Goal: Task Accomplishment & Management: Manage account settings

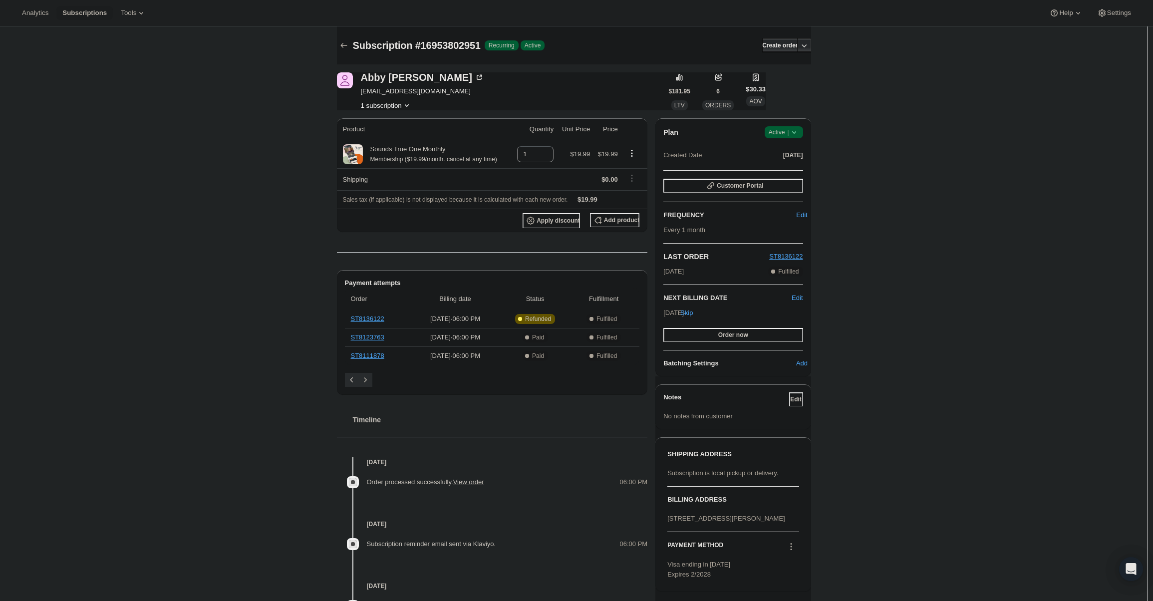
click at [784, 127] on span "Active |" at bounding box center [783, 132] width 30 height 10
click at [792, 161] on button "Cancel subscription" at bounding box center [787, 169] width 62 height 16
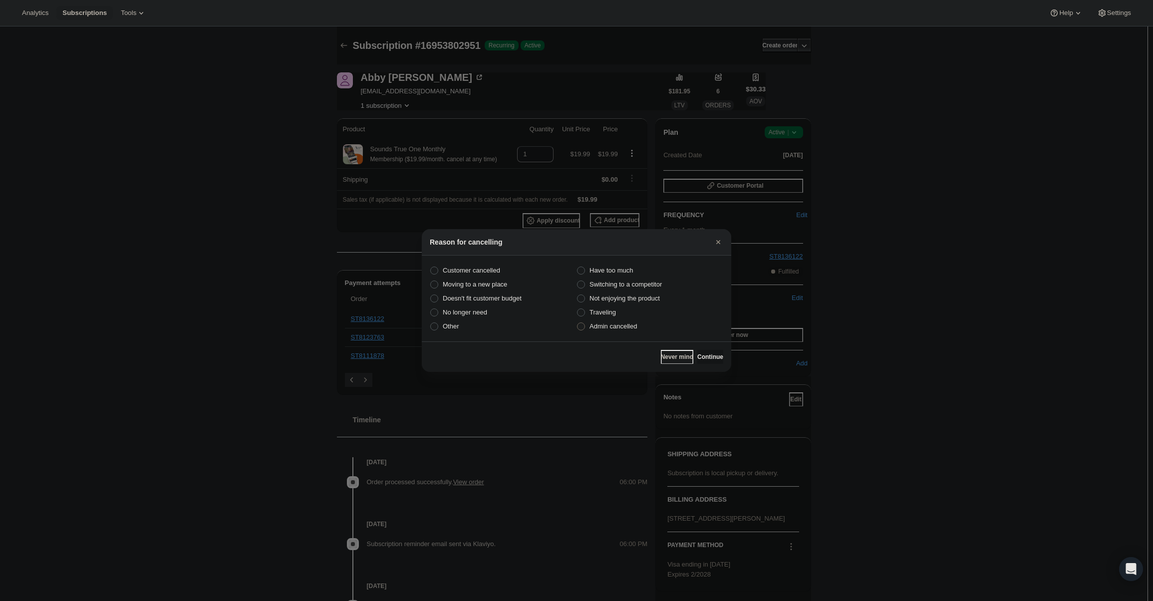
click at [598, 325] on span "Admin cancelled" at bounding box center [612, 325] width 47 height 7
click at [577, 323] on input "Admin cancelled" at bounding box center [577, 322] width 0 height 0
radio input "true"
click at [705, 357] on span "Continue" at bounding box center [710, 357] width 26 height 8
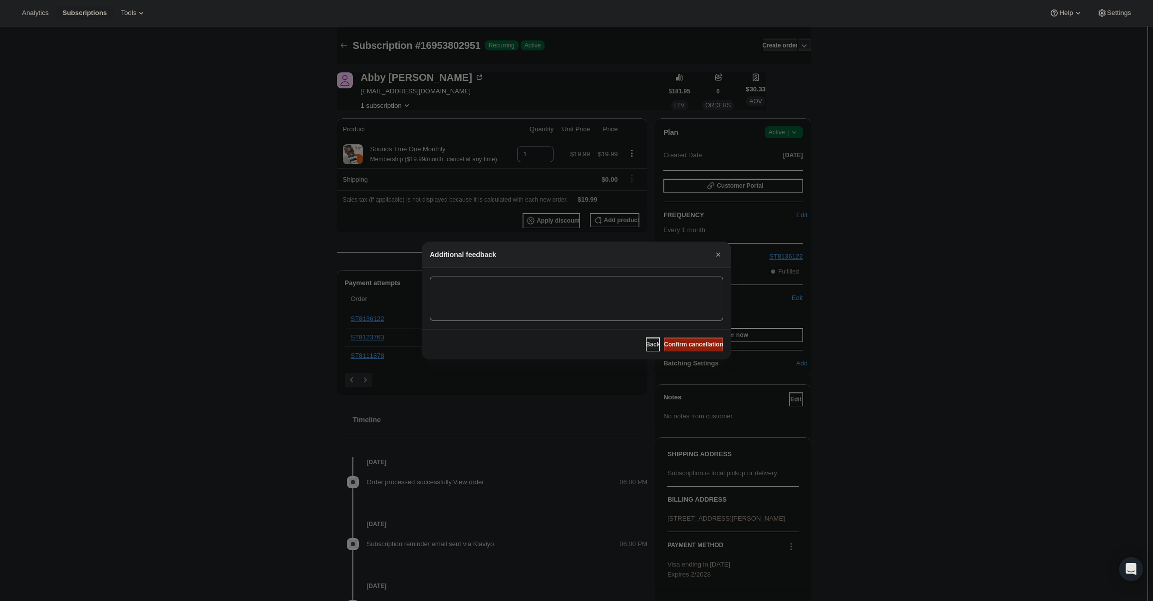
click at [703, 346] on span "Confirm cancellation" at bounding box center [693, 344] width 59 height 8
